Goal: Navigation & Orientation: Understand site structure

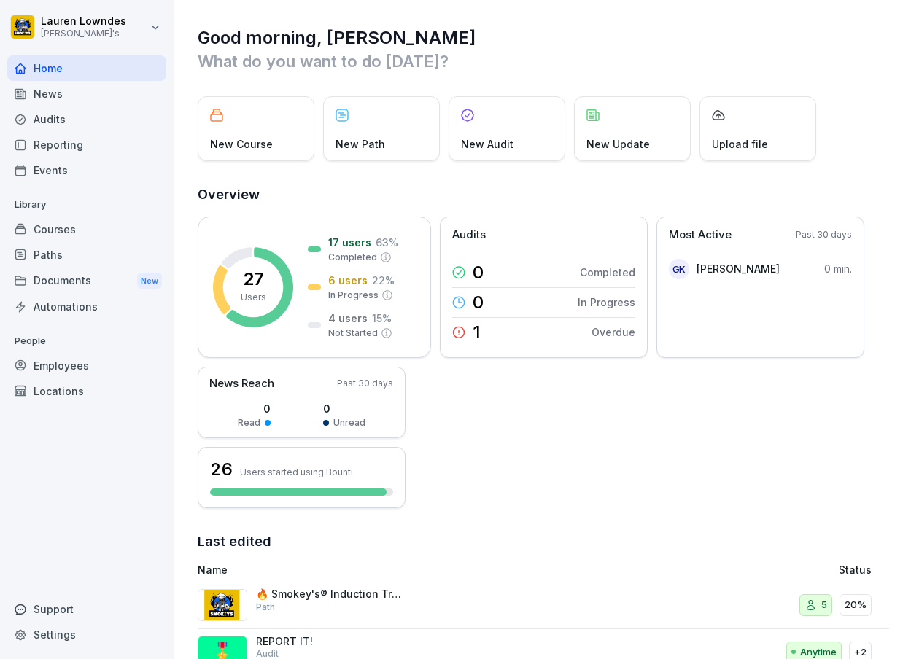
drag, startPoint x: 0, startPoint y: 0, endPoint x: 49, endPoint y: 121, distance: 130.6
click at [49, 121] on div "Audits" at bounding box center [86, 119] width 159 height 26
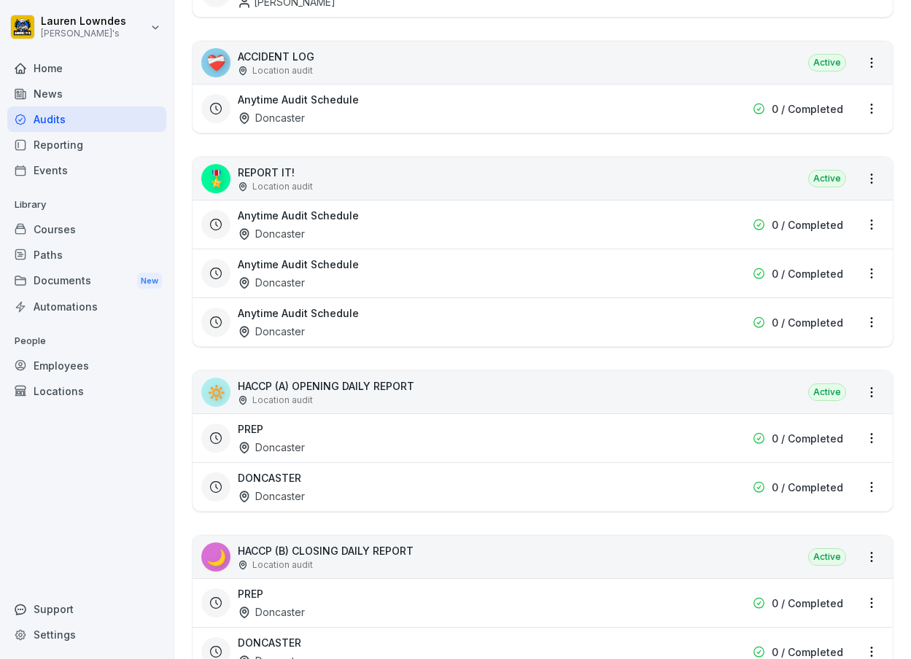
scroll to position [365, 0]
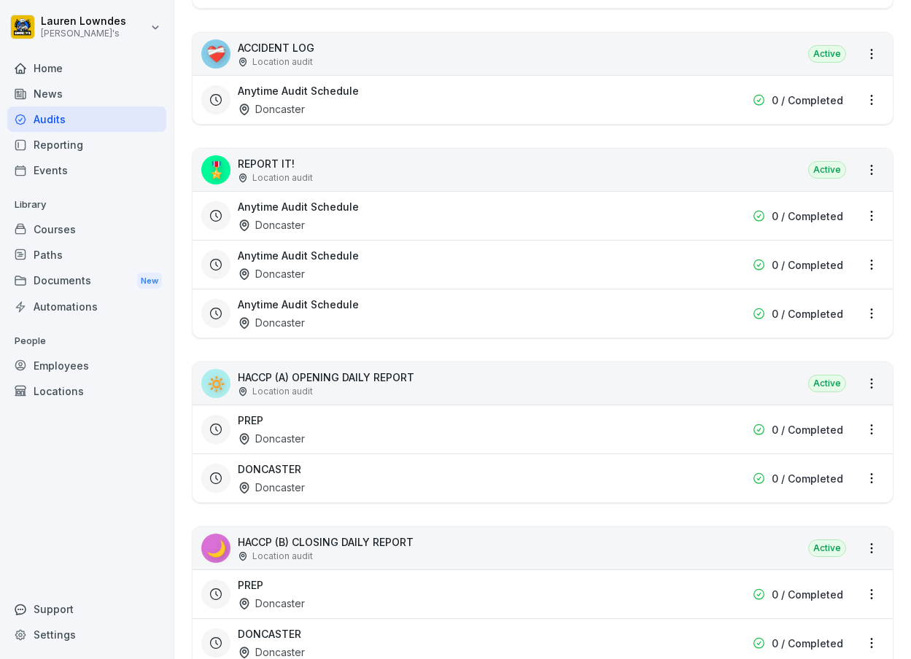
click at [718, 181] on div "🎖️ REPORT IT! Location audit Active" at bounding box center [543, 170] width 700 height 42
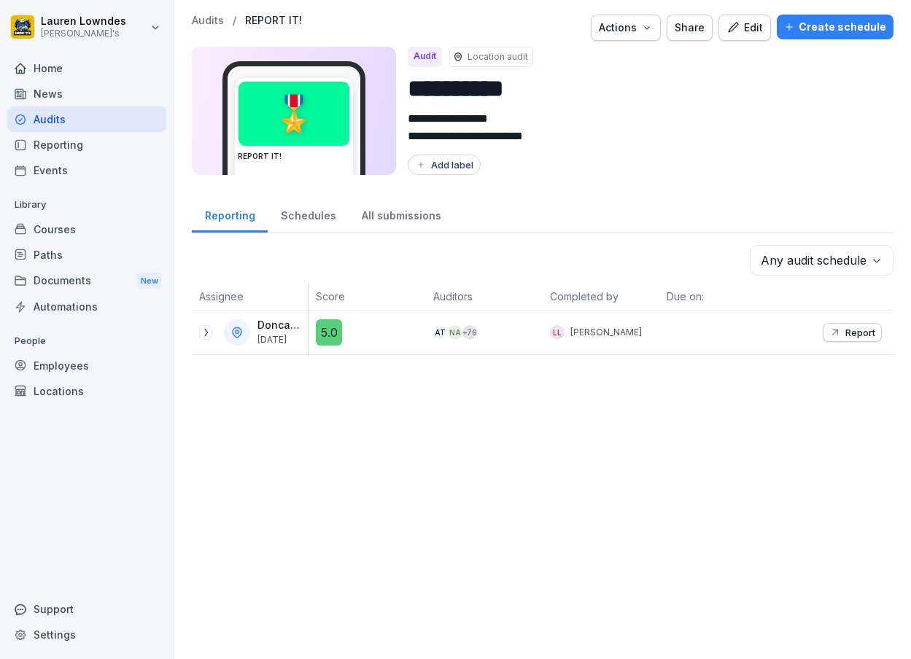
click at [198, 336] on div "Doncaster [DATE]" at bounding box center [250, 333] width 116 height 44
click at [203, 331] on icon at bounding box center [206, 333] width 12 height 12
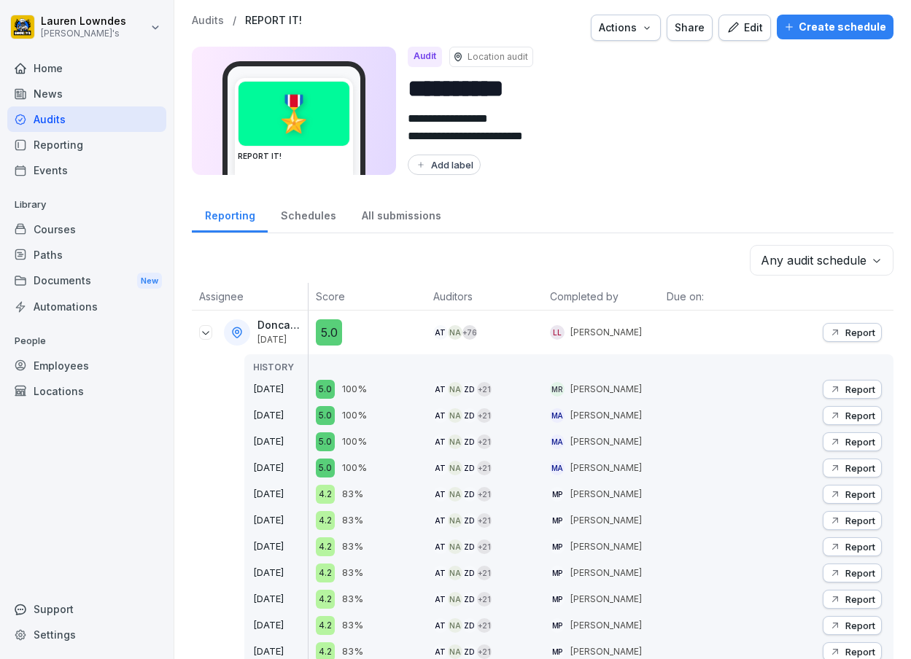
click at [832, 385] on div "Report" at bounding box center [852, 390] width 46 height 12
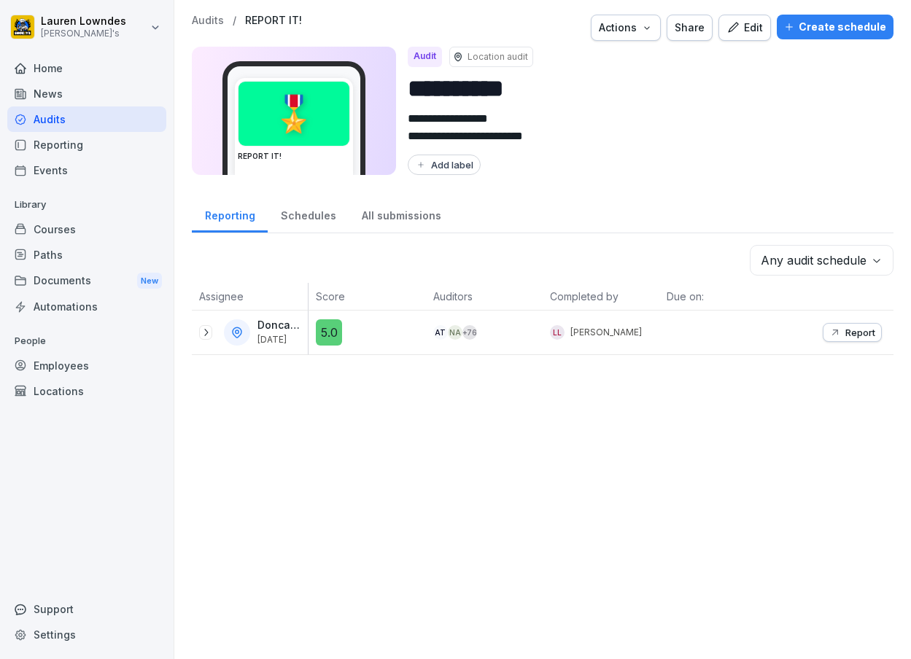
click at [829, 327] on icon "button" at bounding box center [835, 333] width 12 height 12
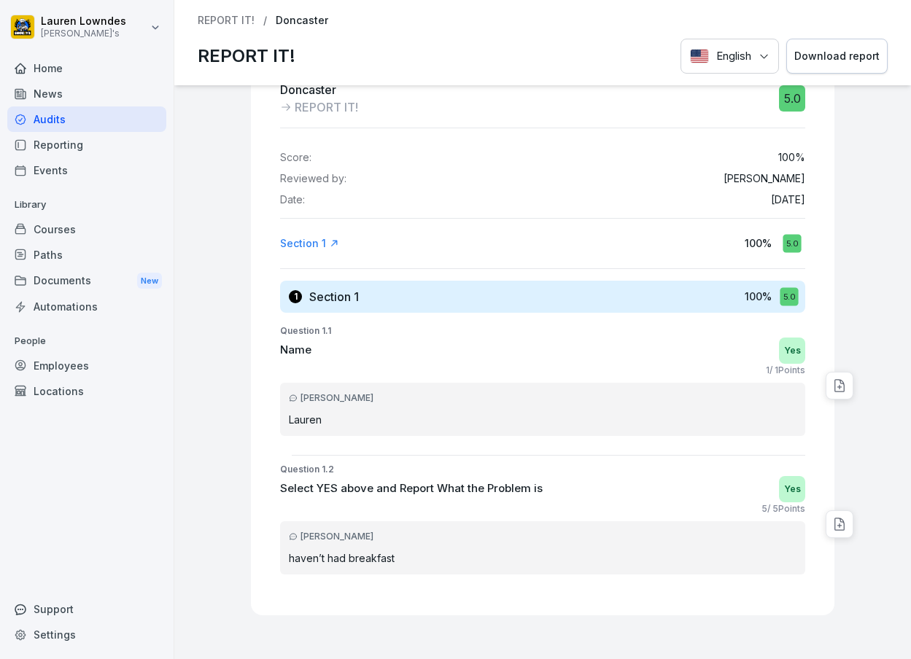
scroll to position [18, 0]
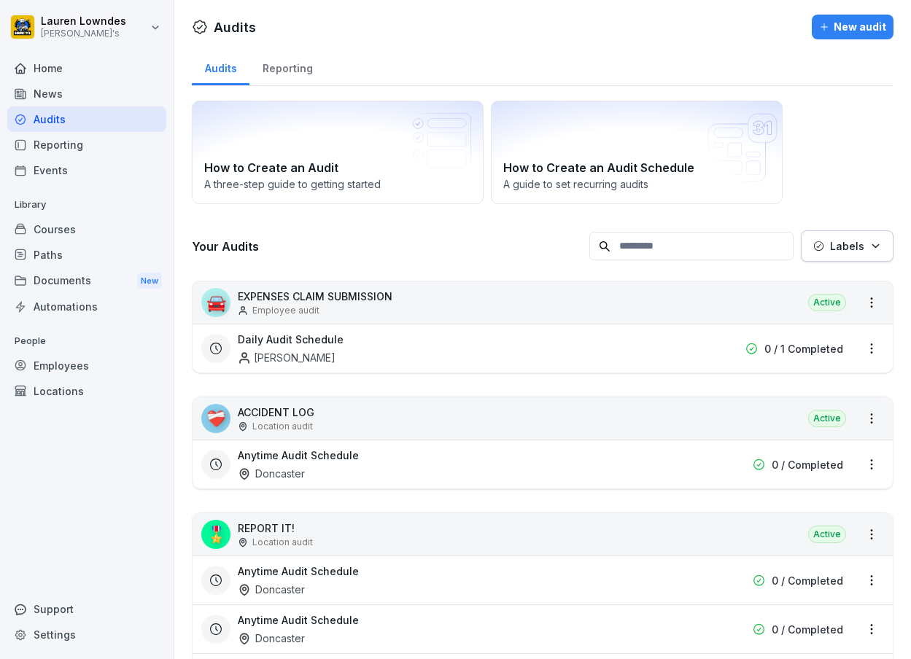
click at [63, 309] on div "Automations" at bounding box center [86, 307] width 159 height 26
click at [103, 371] on div "Employees" at bounding box center [86, 366] width 159 height 26
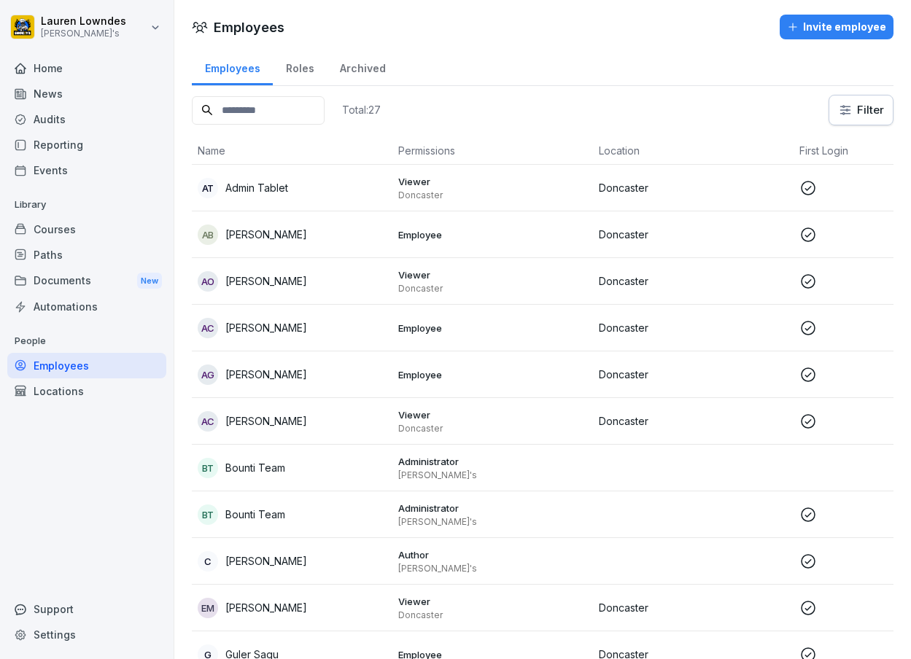
click at [100, 394] on div "Locations" at bounding box center [86, 392] width 159 height 26
